Goal: Use online tool/utility: Use online tool/utility

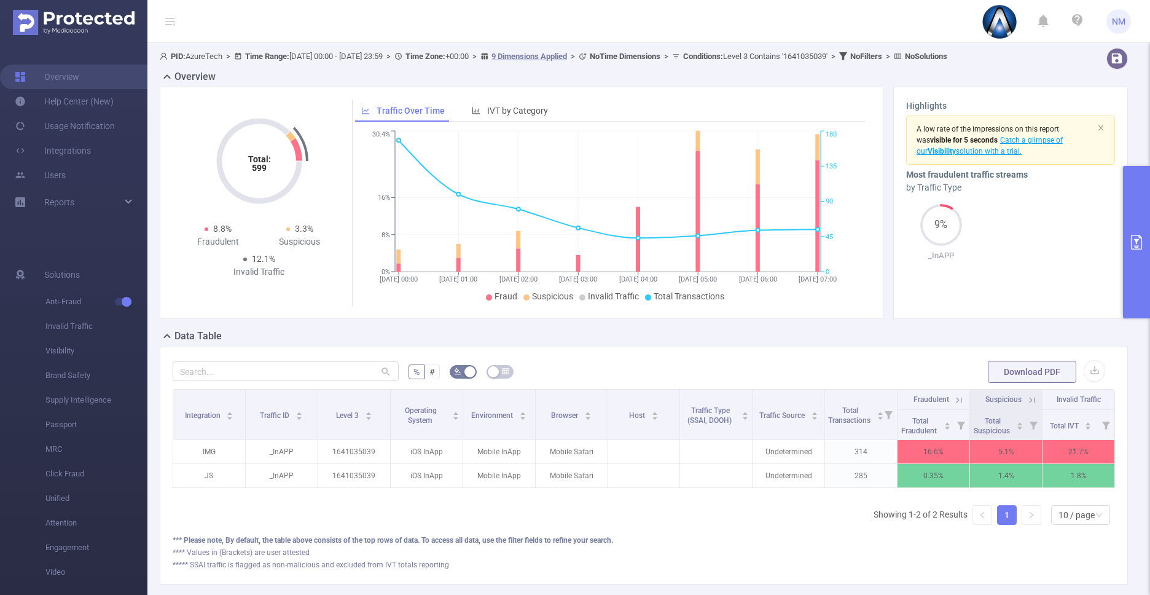
scroll to position [0, 2]
click at [1128, 255] on button "primary" at bounding box center [1136, 242] width 27 height 152
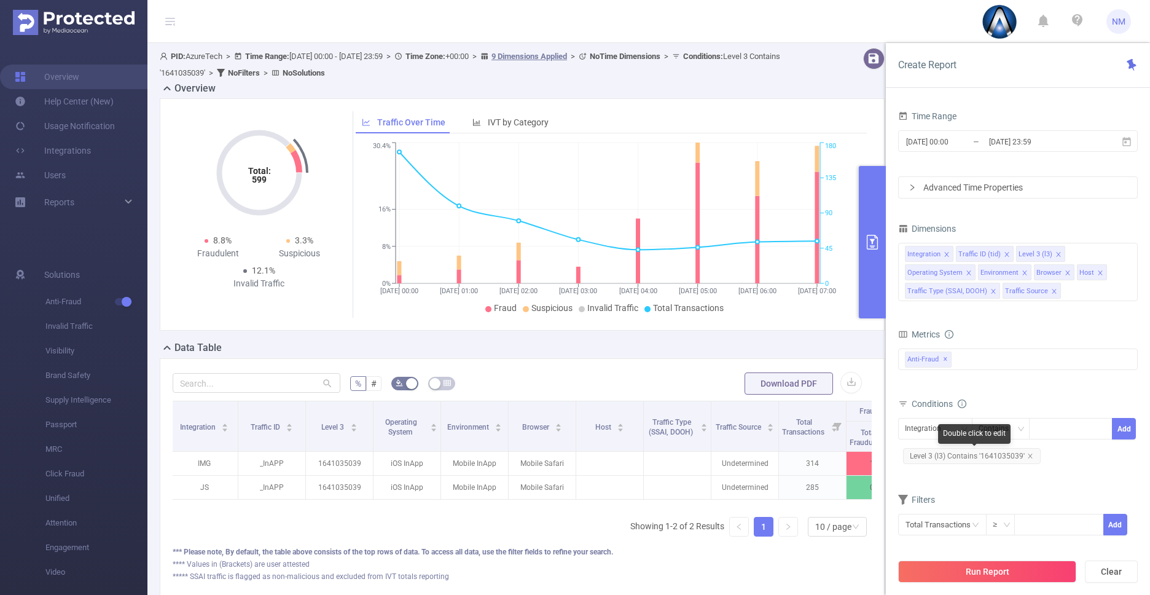
click at [960, 462] on span "Level 3 (l3) Contains '1641035039'" at bounding box center [972, 456] width 138 height 16
click at [1090, 431] on icon "icon: close" at bounding box center [1091, 429] width 6 height 6
click at [1090, 431] on div "1641035039" at bounding box center [1070, 428] width 71 height 20
paste input "com.racingking.zheteng"
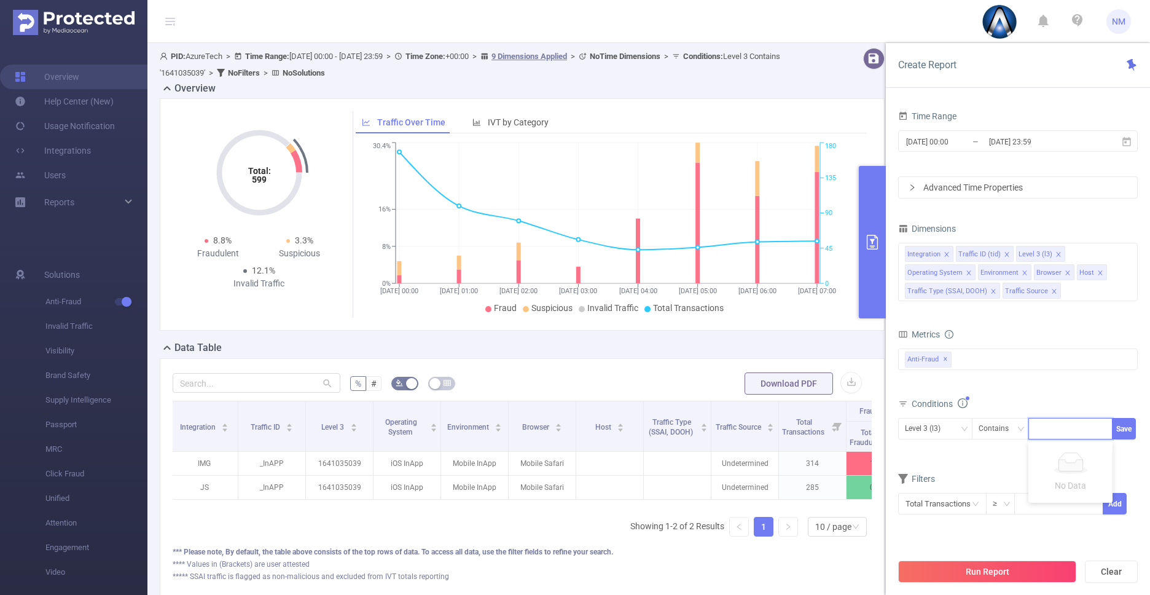
type input "com.racingking.zheteng"
click at [977, 567] on button "Run Report" at bounding box center [987, 571] width 178 height 22
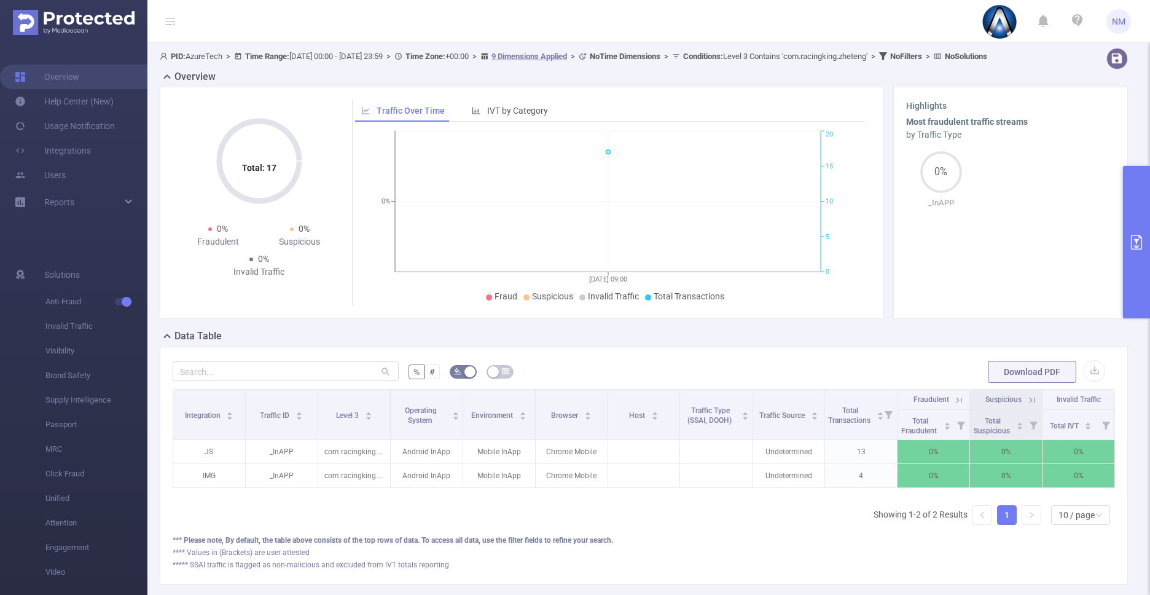
click at [1134, 287] on button "primary" at bounding box center [1136, 242] width 27 height 152
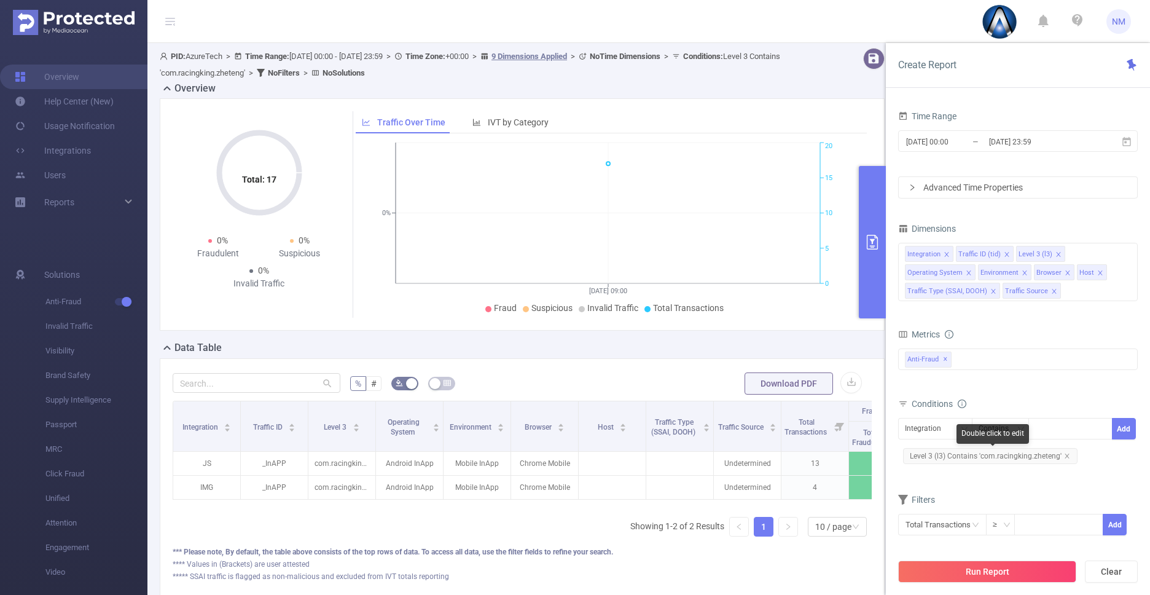
click at [1020, 463] on span "Level 3 (l3) Contains 'com.racingking.zheteng'" at bounding box center [990, 456] width 174 height 16
click at [1101, 427] on icon "icon: close-circle" at bounding box center [1101, 427] width 7 height 7
click at [1085, 427] on div "com.racingking.zheteng" at bounding box center [1070, 428] width 71 height 20
paste input "6505096349"
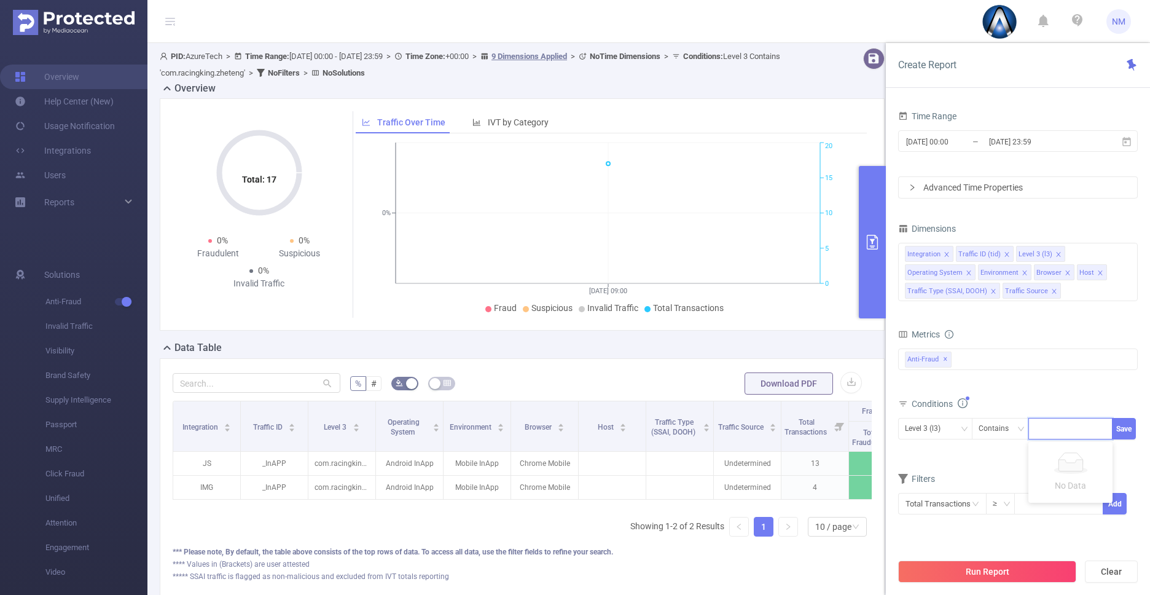
type input "6505096349"
click at [962, 578] on button "Run Report" at bounding box center [987, 571] width 178 height 22
